Goal: Information Seeking & Learning: Understand process/instructions

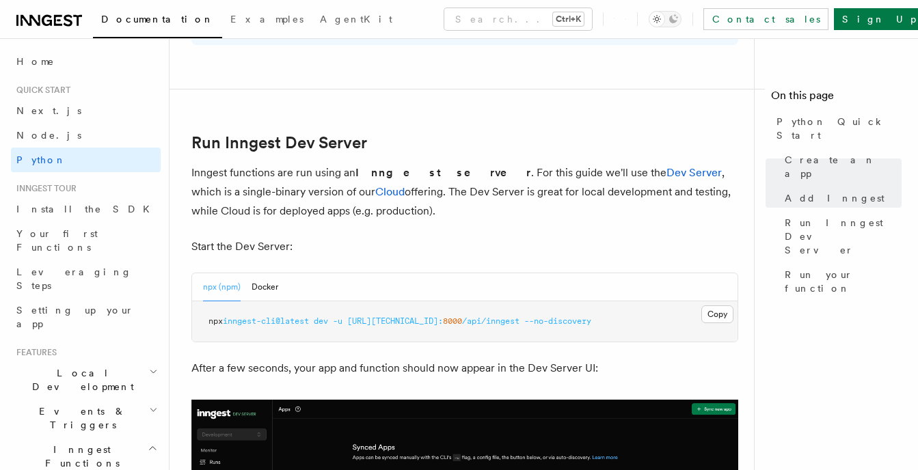
scroll to position [1640, 0]
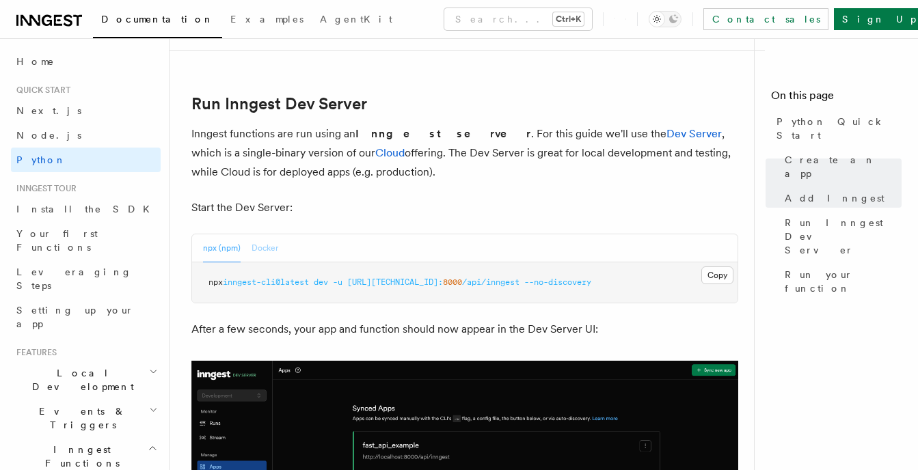
click at [267, 249] on button "Docker" at bounding box center [264, 248] width 27 height 28
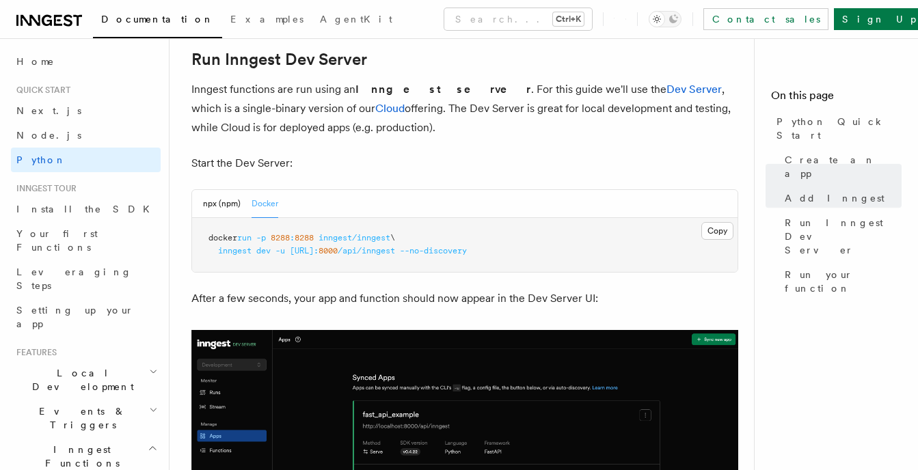
scroll to position [1708, 0]
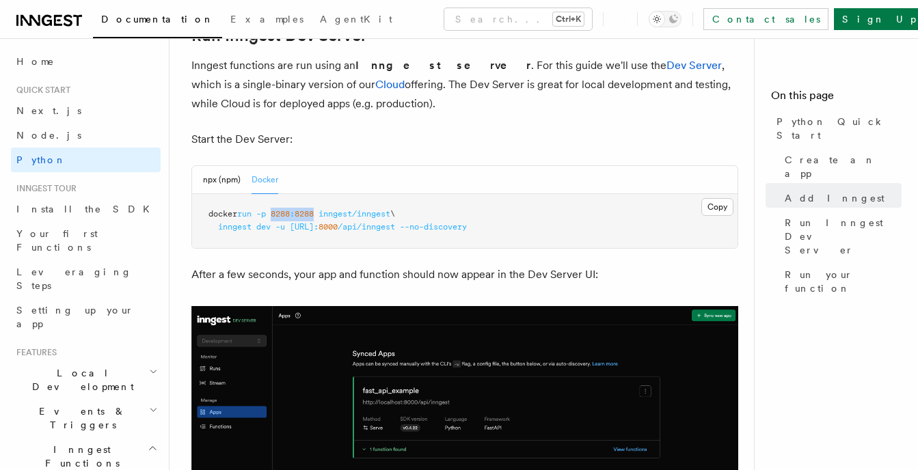
drag, startPoint x: 318, startPoint y: 213, endPoint x: 277, endPoint y: 213, distance: 41.0
click at [277, 213] on span "docker run -p 8288 : 8288 inngest/inngest \" at bounding box center [301, 214] width 187 height 10
copy span "8288 : 8288"
drag, startPoint x: 394, startPoint y: 215, endPoint x: 324, endPoint y: 215, distance: 69.7
click at [324, 215] on span "inngest/inngest" at bounding box center [354, 214] width 72 height 10
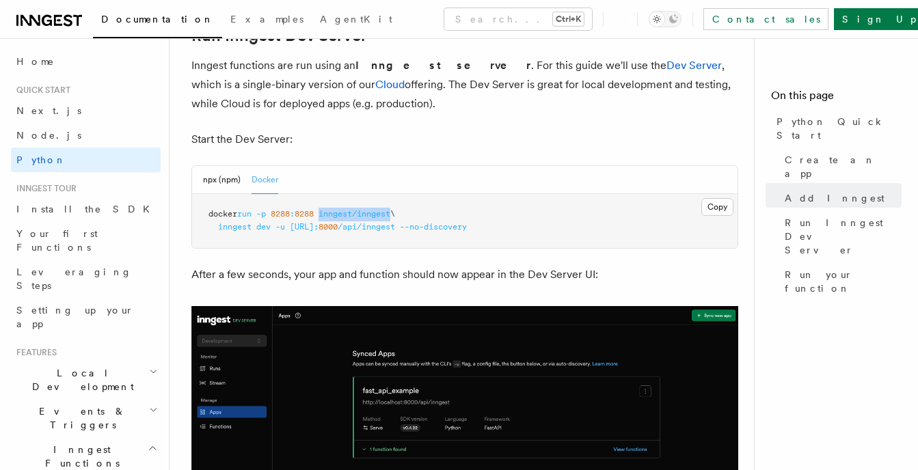
copy span "inngest/inngest"
drag, startPoint x: 217, startPoint y: 227, endPoint x: 592, endPoint y: 226, distance: 375.2
click at [592, 226] on pre "docker run -p 8288 : 8288 inngest/inngest \ inngest dev -u [URL]: 8000 /api/inn…" at bounding box center [464, 221] width 545 height 54
copy span "inngest dev -u [URL]: 8000 /api/inngest --no-discovery"
click at [806, 288] on nav "On this page Python Quick Start Create an app Add Inngest Run Inngest Dev Serve…" at bounding box center [836, 254] width 164 height 432
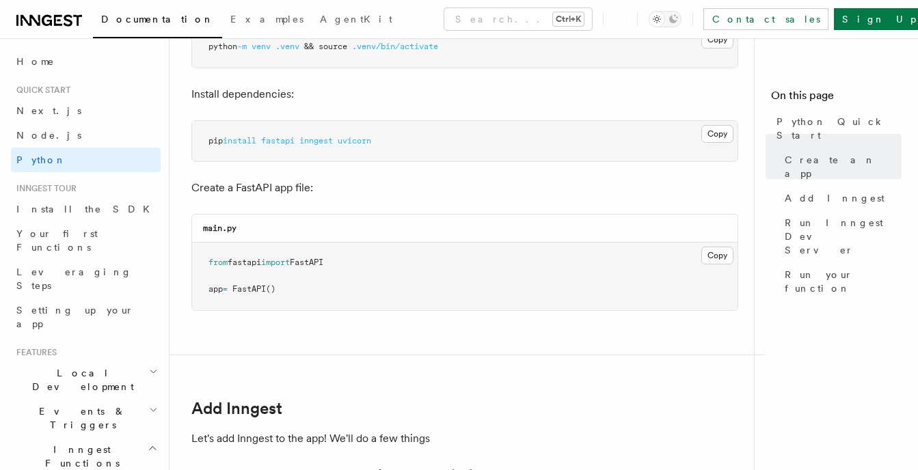
scroll to position [478, 0]
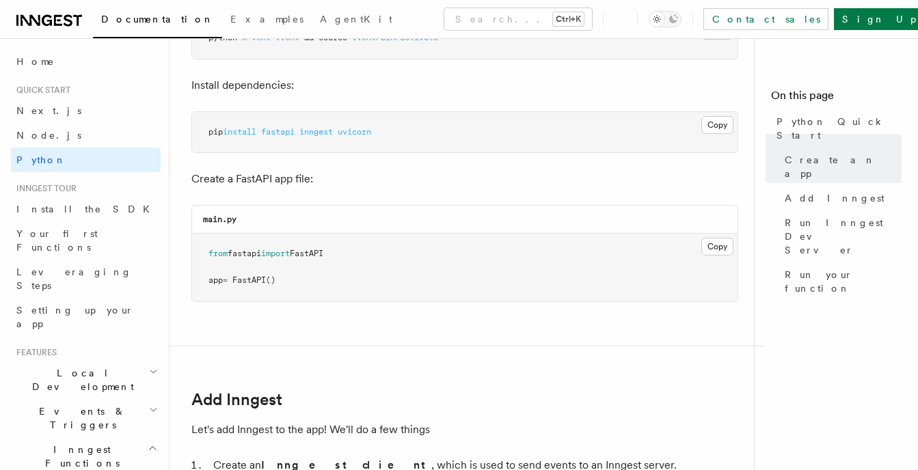
click at [321, 131] on span "inngest" at bounding box center [315, 132] width 33 height 10
copy span "inngest"
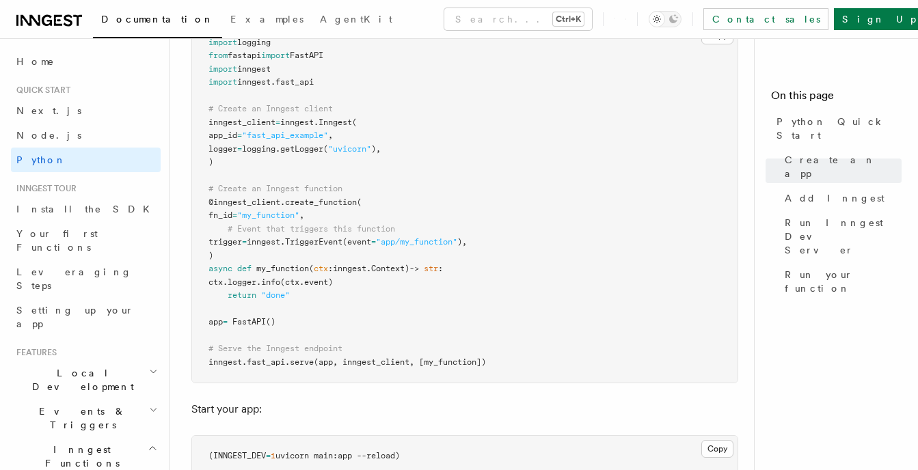
scroll to position [888, 0]
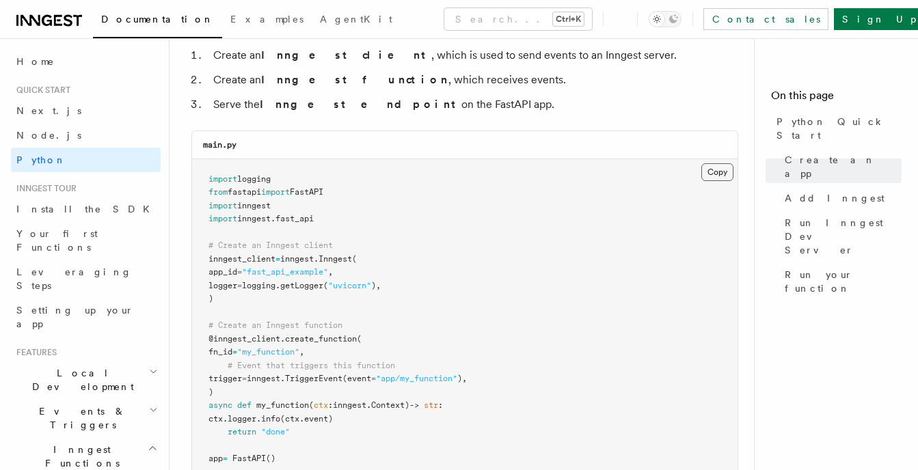
click at [709, 168] on button "Copy Copied" at bounding box center [717, 172] width 32 height 18
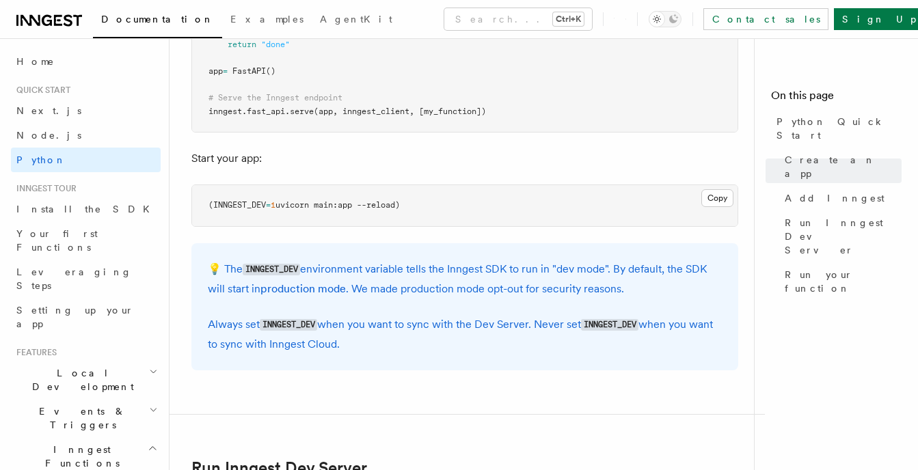
scroll to position [1298, 0]
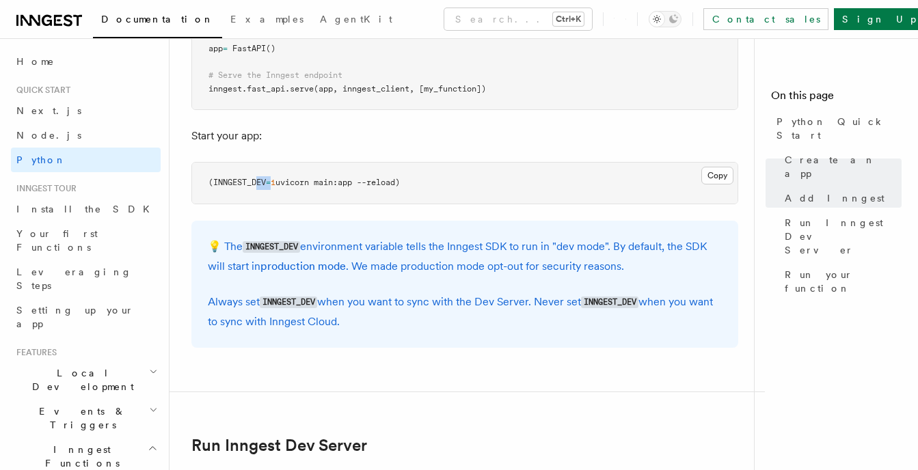
drag, startPoint x: 272, startPoint y: 180, endPoint x: 255, endPoint y: 182, distance: 17.3
click at [255, 182] on span "(INNGEST_DEV = 1 uvicorn main:app --reload)" at bounding box center [303, 183] width 191 height 10
drag, startPoint x: 255, startPoint y: 182, endPoint x: 245, endPoint y: 184, distance: 9.7
click at [236, 182] on span "(INNGEST_DEV" at bounding box center [236, 183] width 57 height 10
click at [257, 182] on span "(INNGEST_DEV" at bounding box center [236, 183] width 57 height 10
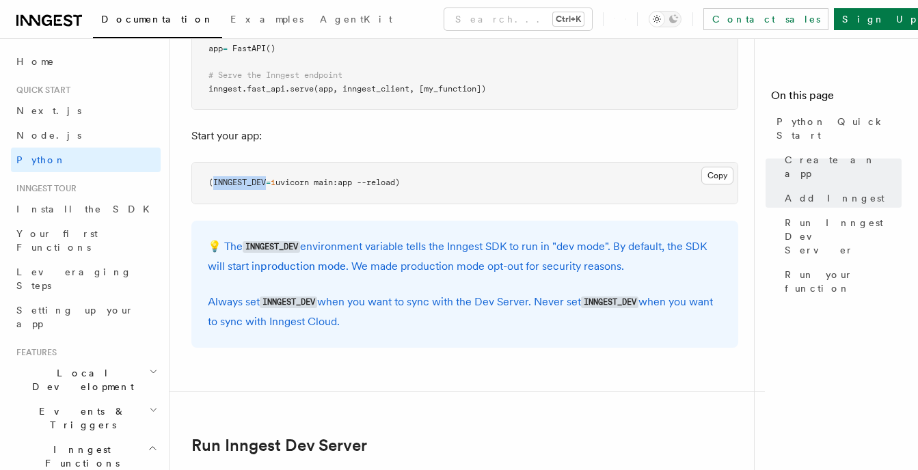
click at [257, 182] on span "(INNGEST_DEV" at bounding box center [236, 183] width 57 height 10
copy span "INNGEST_DEV"
